Goal: Find specific page/section: Find specific page/section

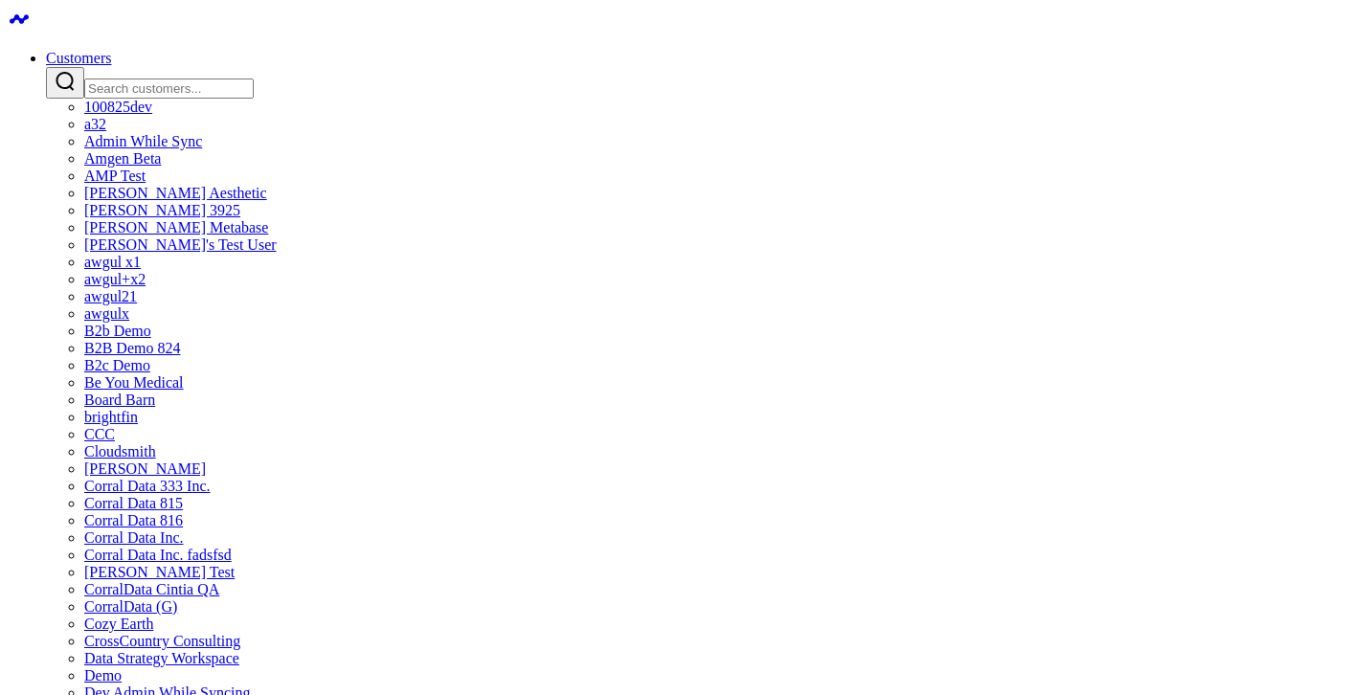
click at [254, 78] on input "Search customers input" at bounding box center [168, 88] width 169 height 20
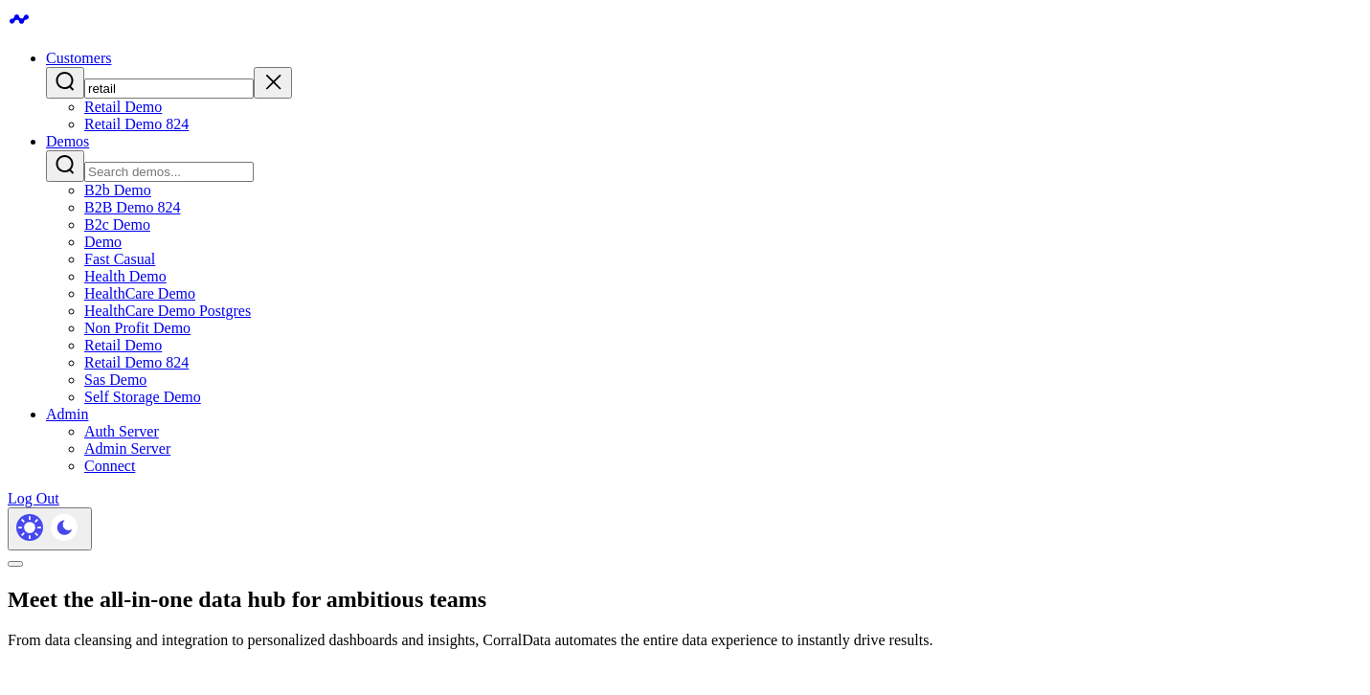
type input "retail"
click at [111, 50] on link "Customers" at bounding box center [78, 58] width 65 height 16
click at [189, 132] on link "Retail Demo 824" at bounding box center [136, 124] width 104 height 16
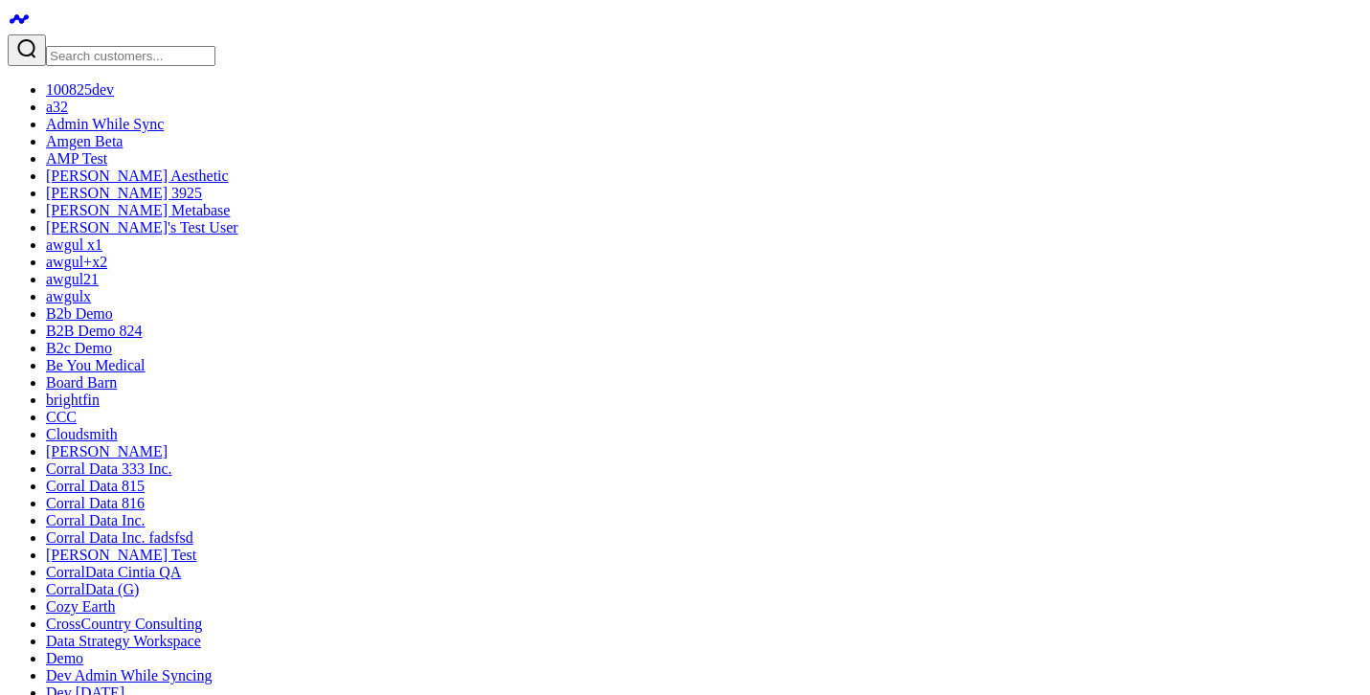
drag, startPoint x: 577, startPoint y: 218, endPoint x: 1154, endPoint y: 219, distance: 577.2
drag, startPoint x: 618, startPoint y: 552, endPoint x: 589, endPoint y: 214, distance: 339.2
drag, startPoint x: 1056, startPoint y: 536, endPoint x: 581, endPoint y: 255, distance: 552.0
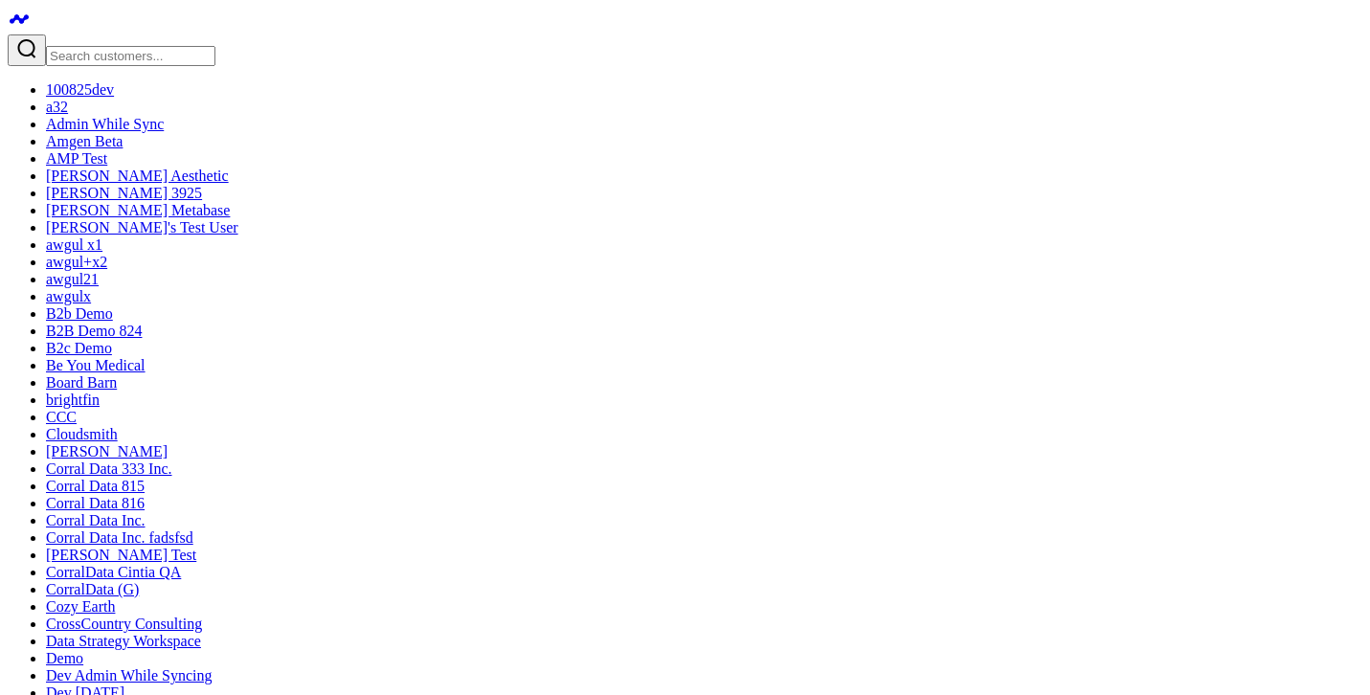
drag, startPoint x: 1066, startPoint y: 549, endPoint x: 1059, endPoint y: 170, distance: 378.2
drag, startPoint x: 730, startPoint y: 582, endPoint x: 368, endPoint y: 146, distance: 567.6
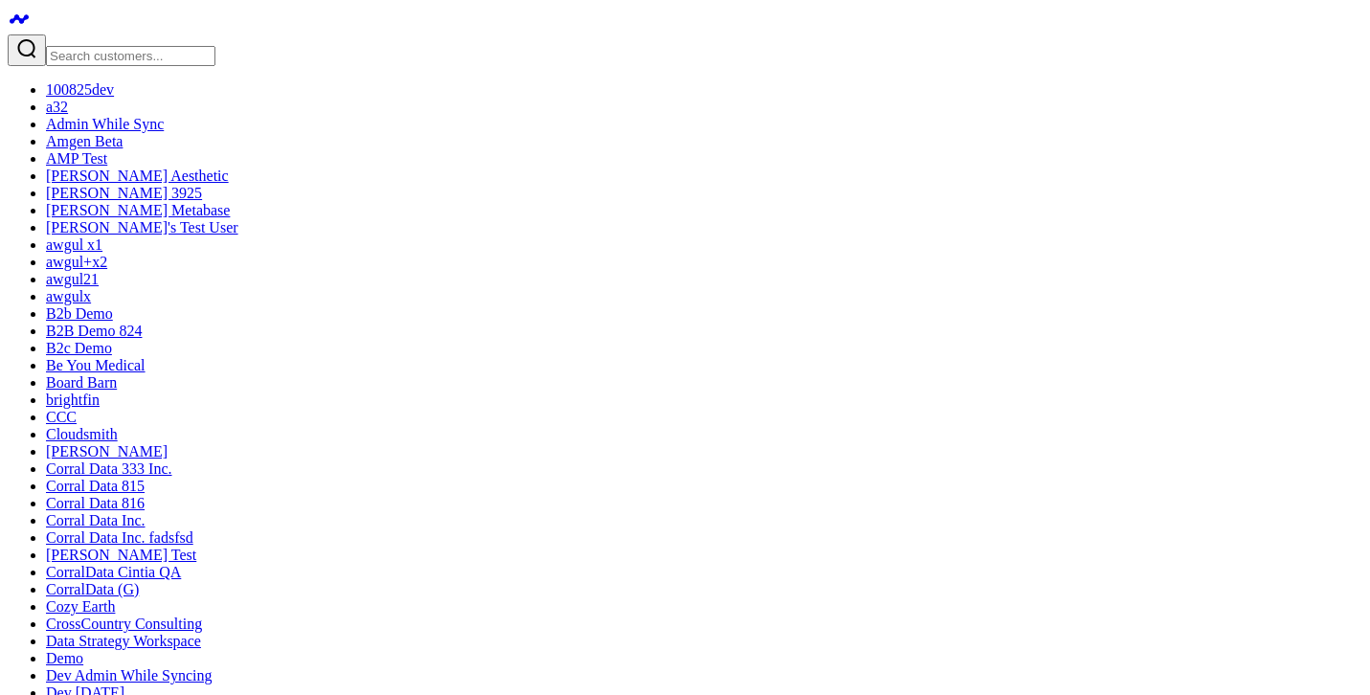
drag, startPoint x: 731, startPoint y: 584, endPoint x: 164, endPoint y: 252, distance: 657.7
drag, startPoint x: 550, startPoint y: 562, endPoint x: 552, endPoint y: 217, distance: 344.6
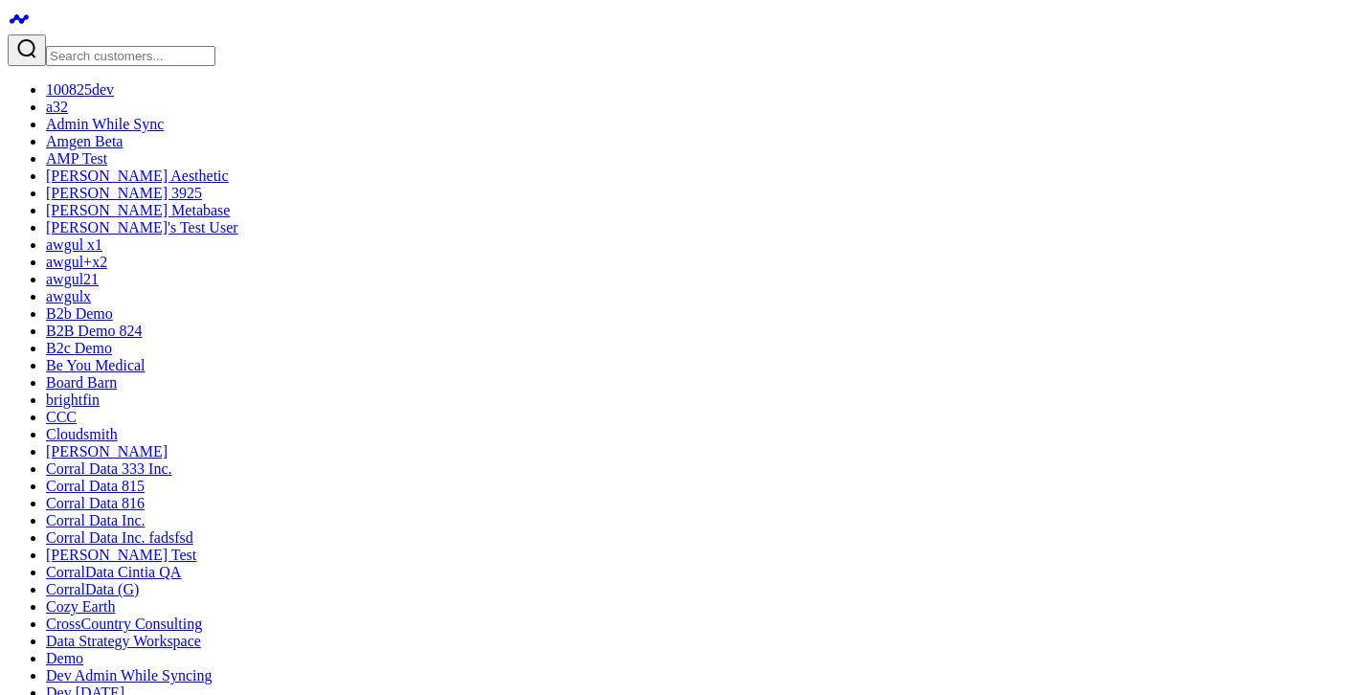
drag, startPoint x: 1076, startPoint y: 558, endPoint x: 616, endPoint y: 202, distance: 581.3
